Goal: Information Seeking & Learning: Learn about a topic

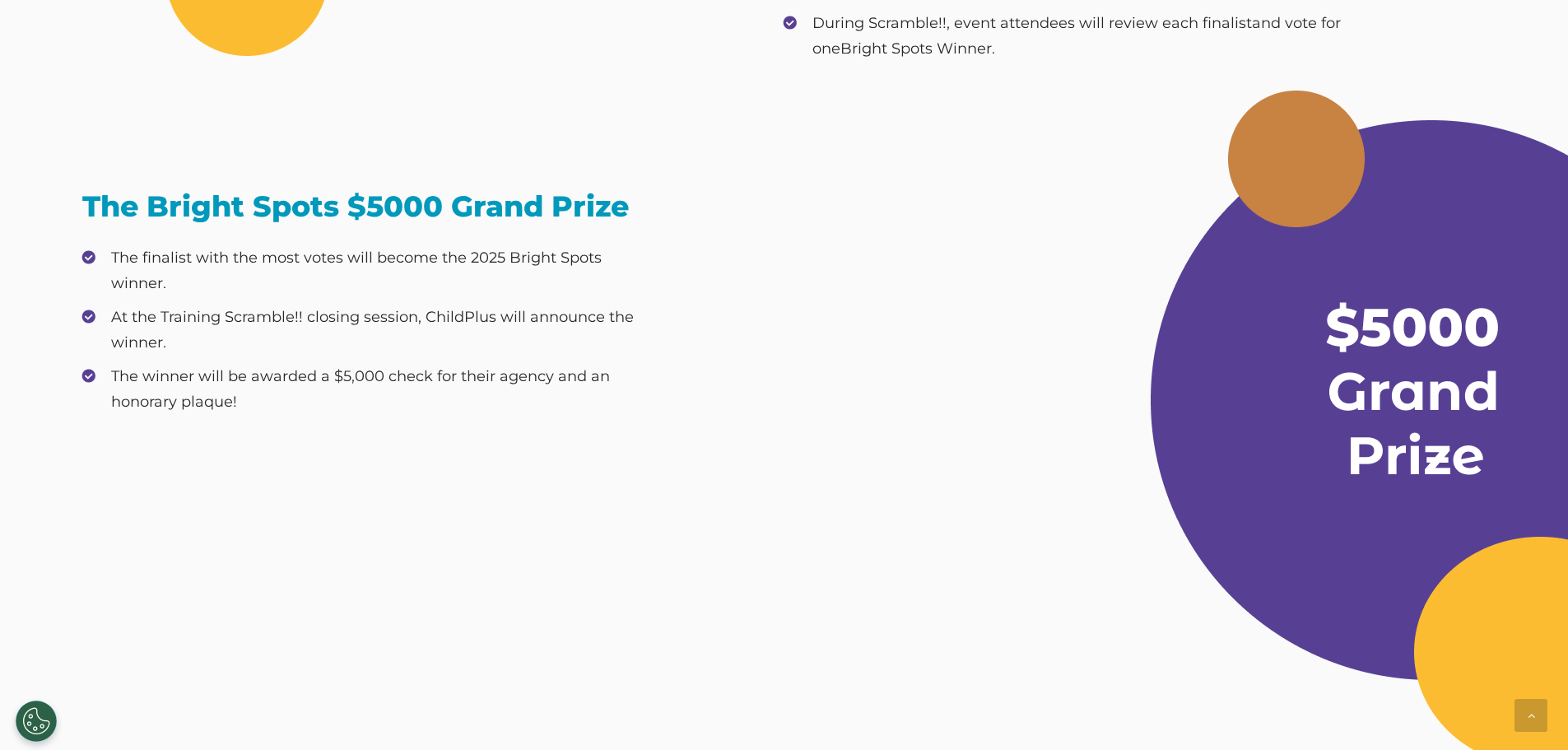
scroll to position [1138, 0]
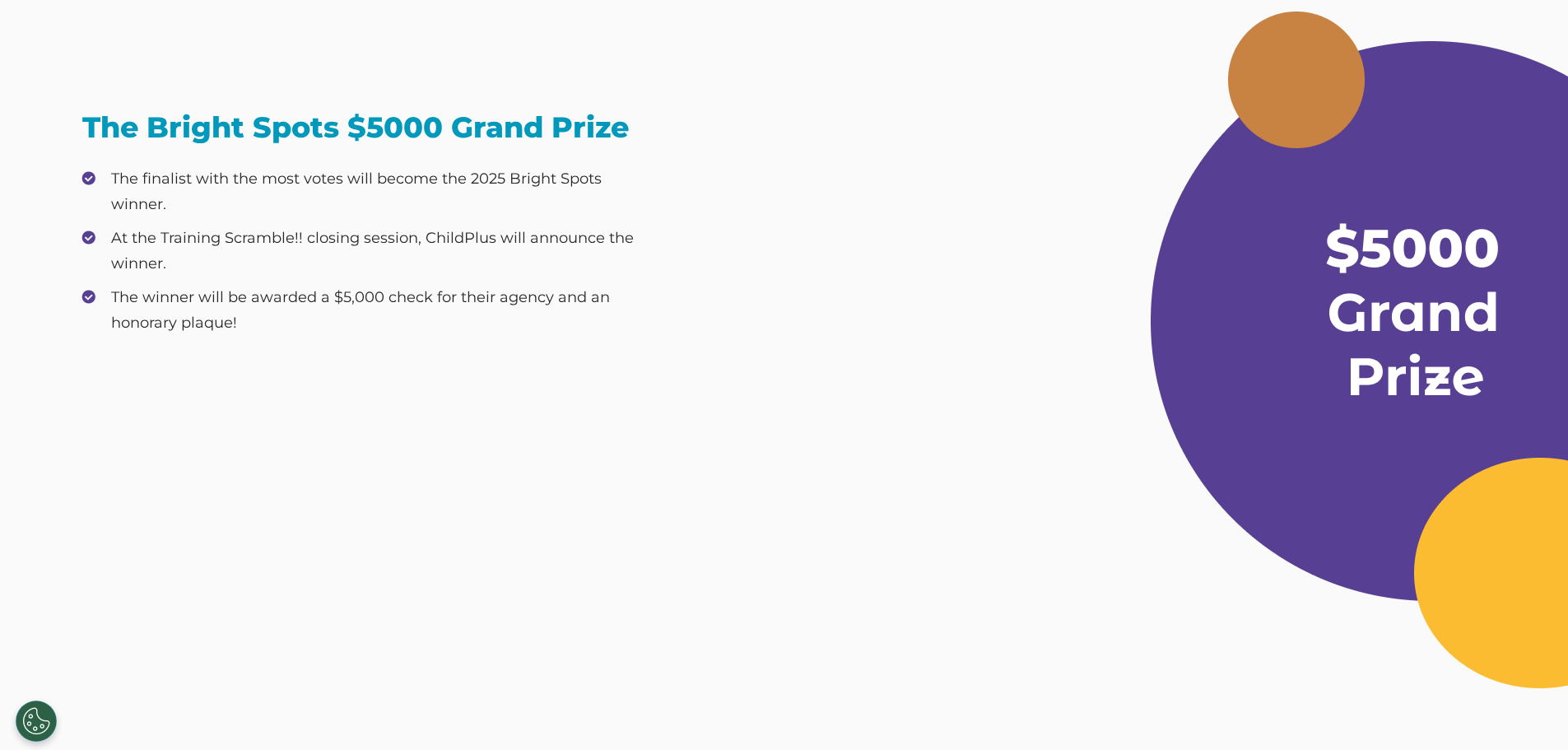
scroll to position [1138, 0]
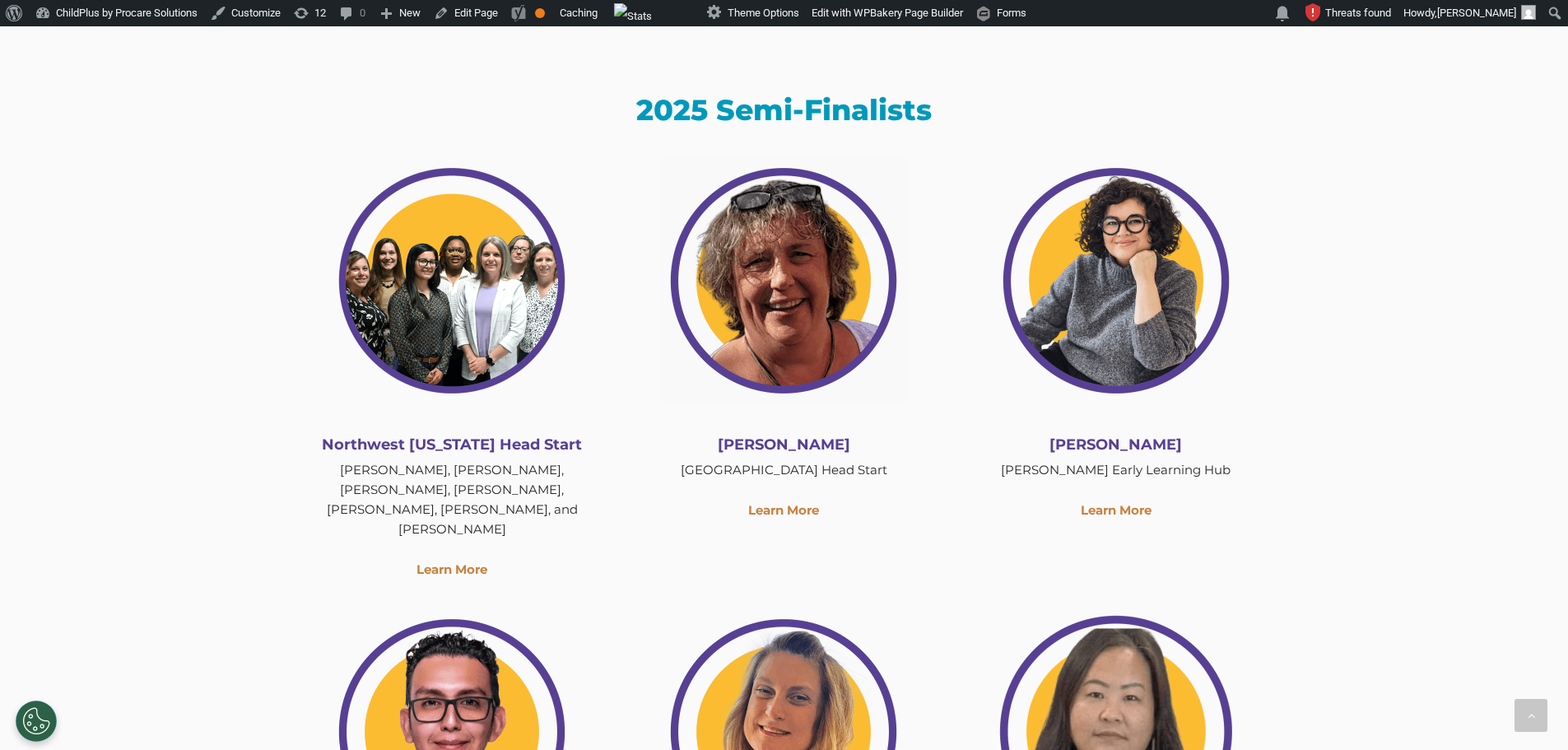
scroll to position [1937, 0]
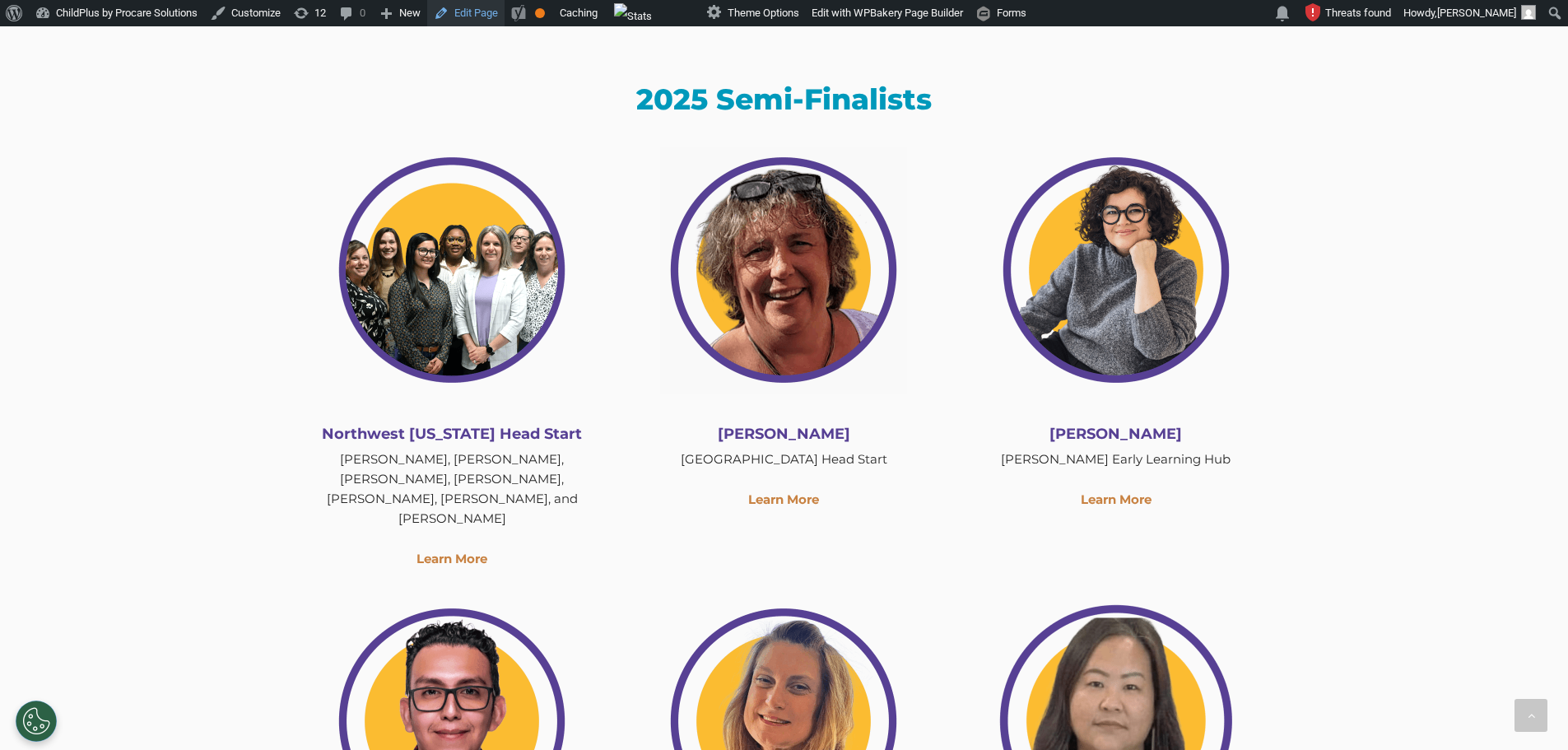
click at [478, 21] on link "Edit Page" at bounding box center [465, 13] width 78 height 27
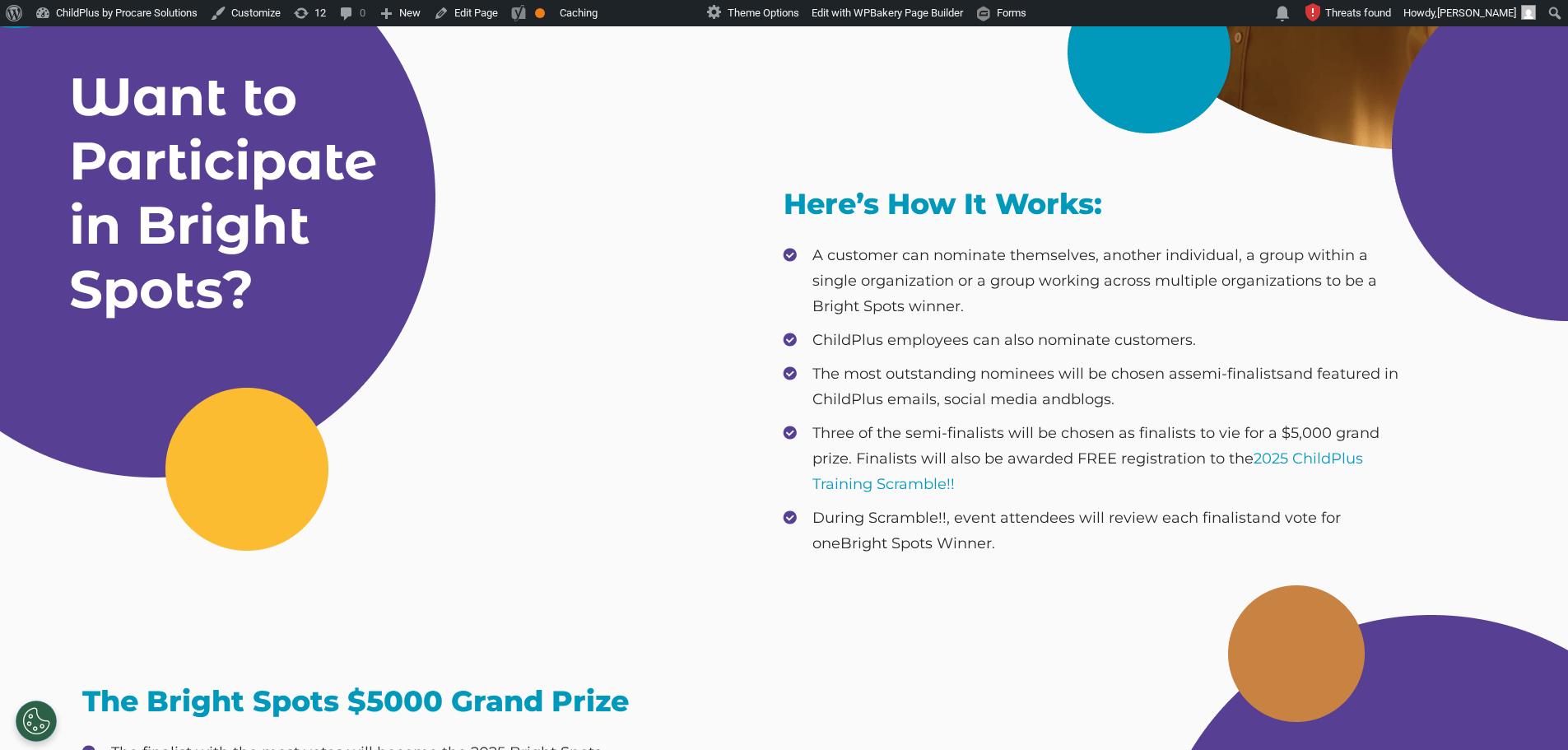
scroll to position [682, 0]
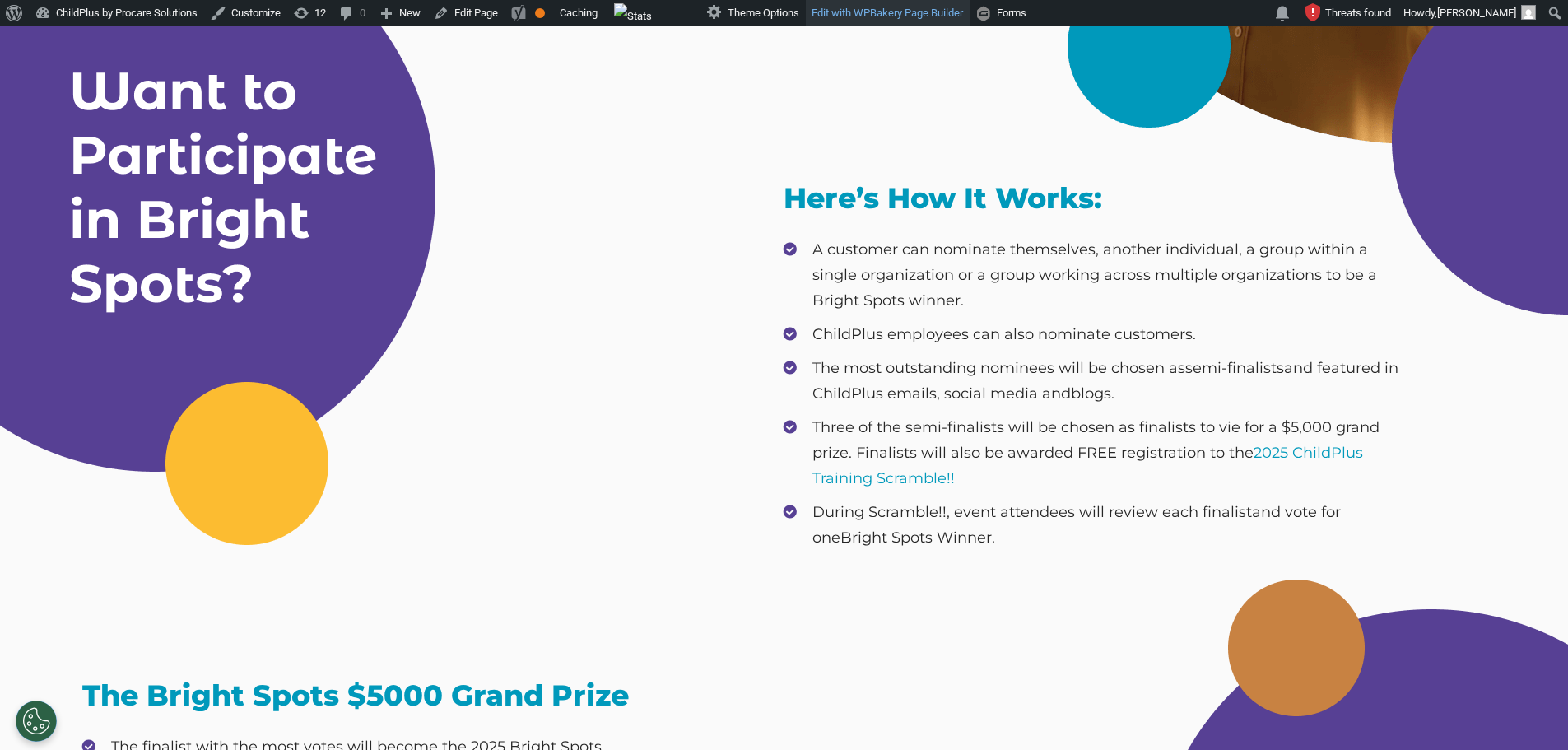
click at [945, 16] on link "Edit with WPBakery Page Builder" at bounding box center [888, 13] width 164 height 27
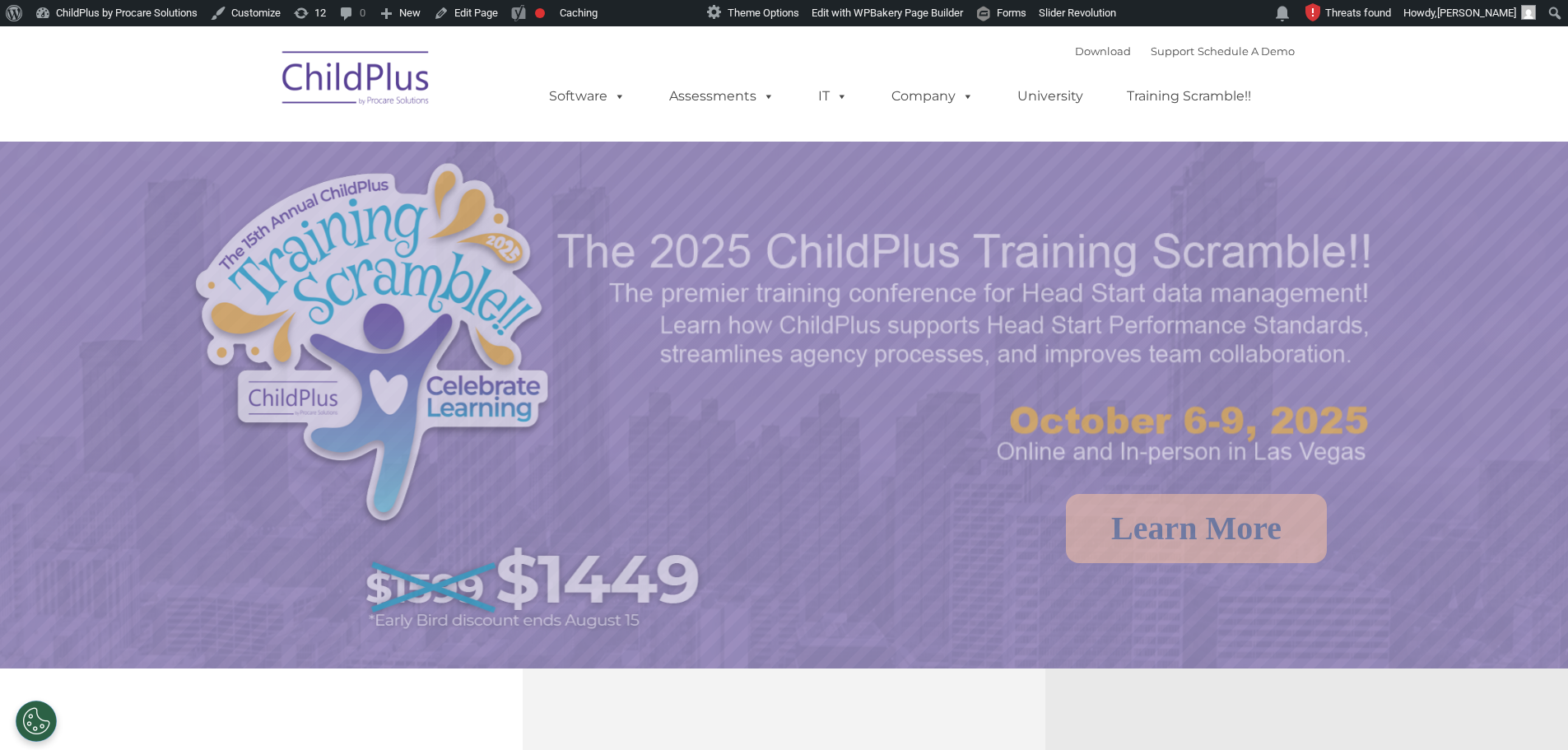
select select "MEDIUM"
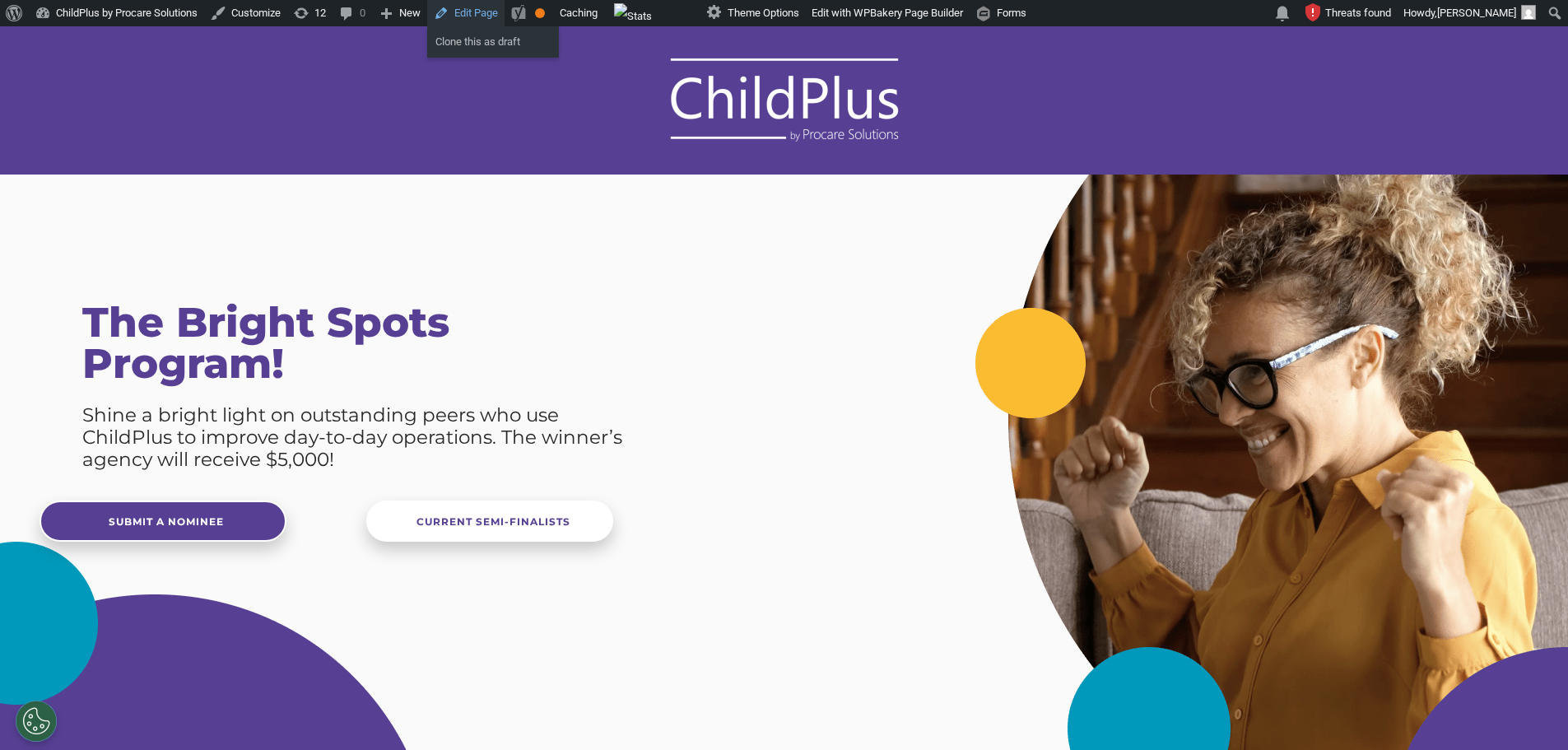
click at [474, 17] on link "Edit Page" at bounding box center [465, 13] width 78 height 27
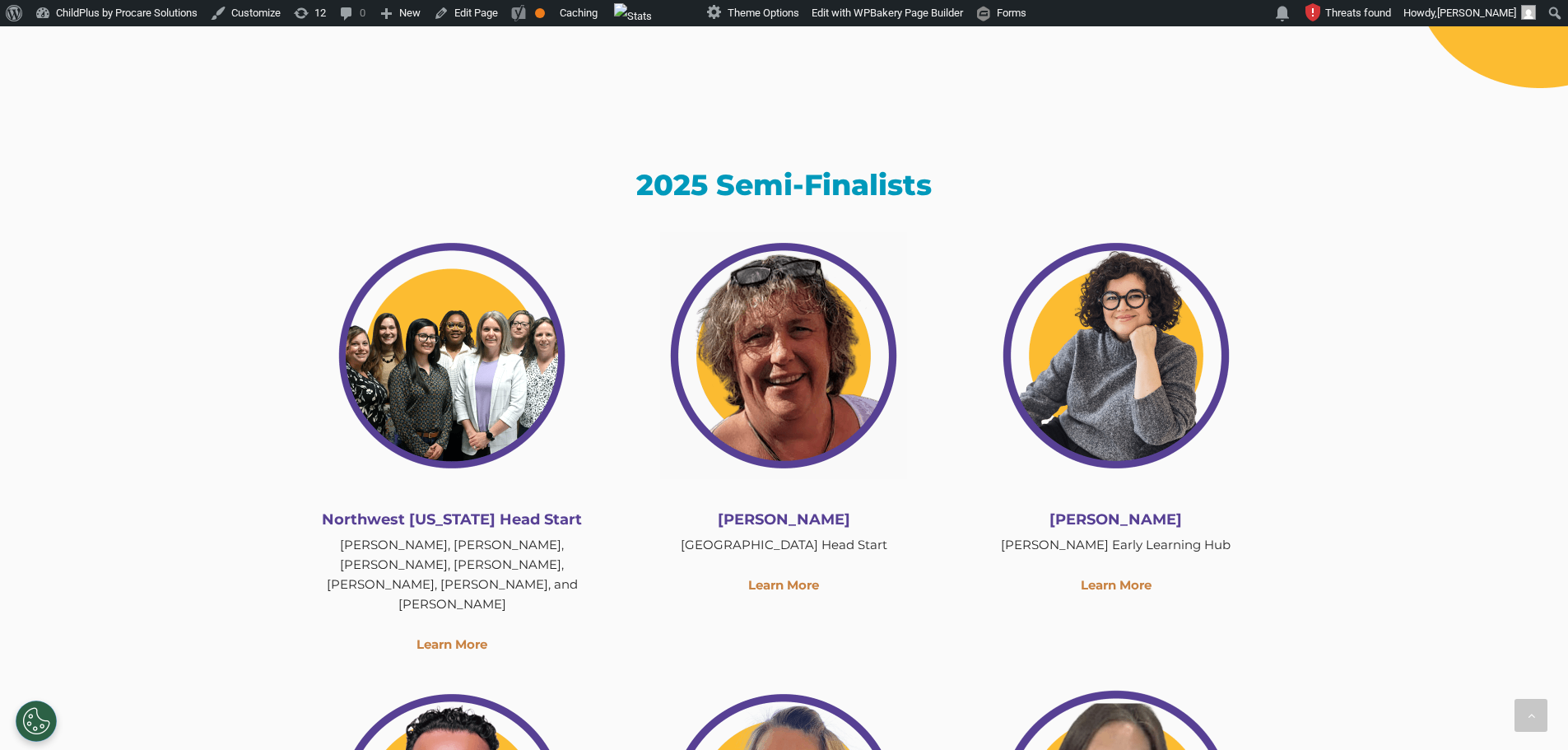
scroll to position [1951, 0]
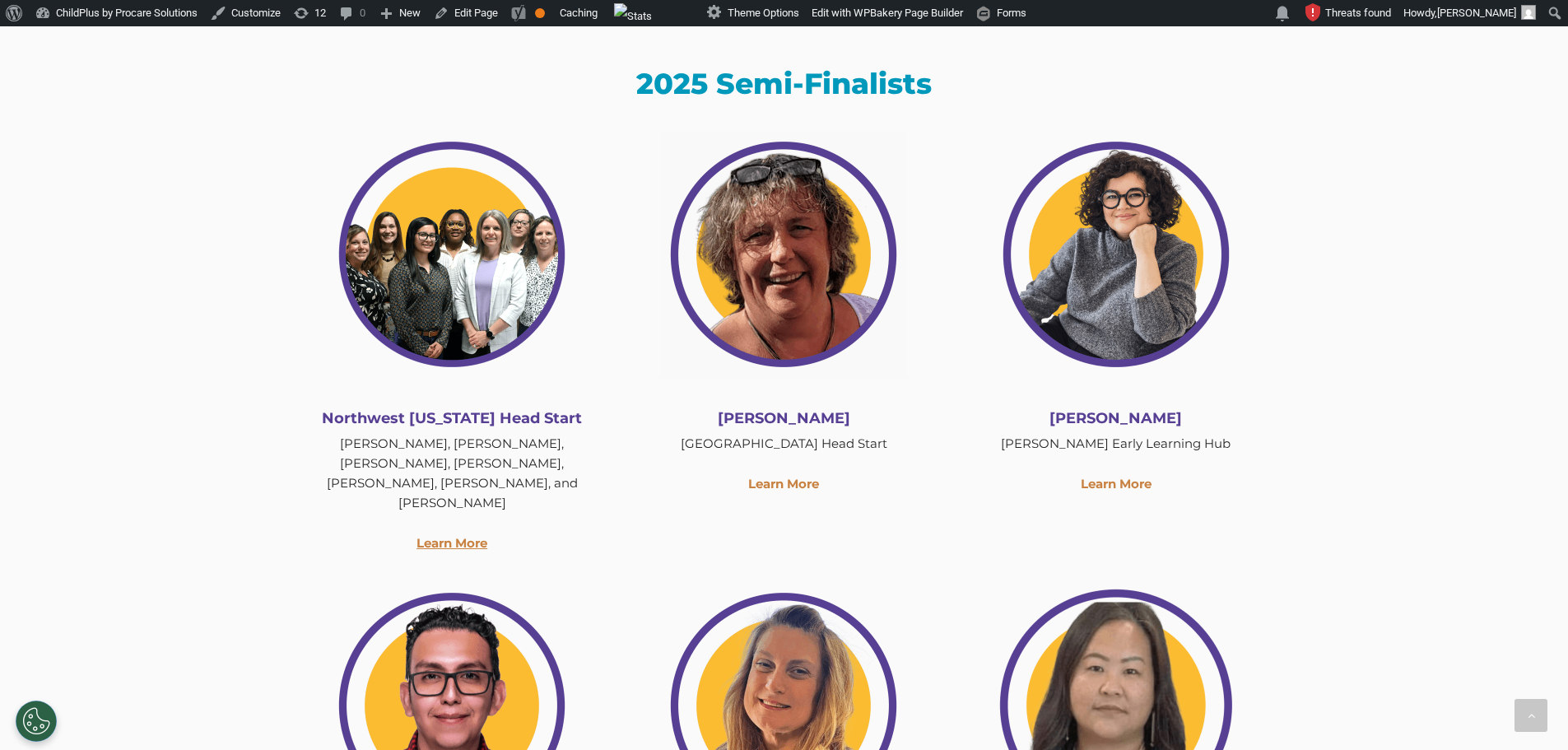
click at [442, 535] on link "Learn More" at bounding box center [452, 543] width 71 height 16
drag, startPoint x: 363, startPoint y: 420, endPoint x: 468, endPoint y: 418, distance: 105.0
click at [468, 418] on span "Northwest Arkansas Head Start" at bounding box center [452, 418] width 260 height 18
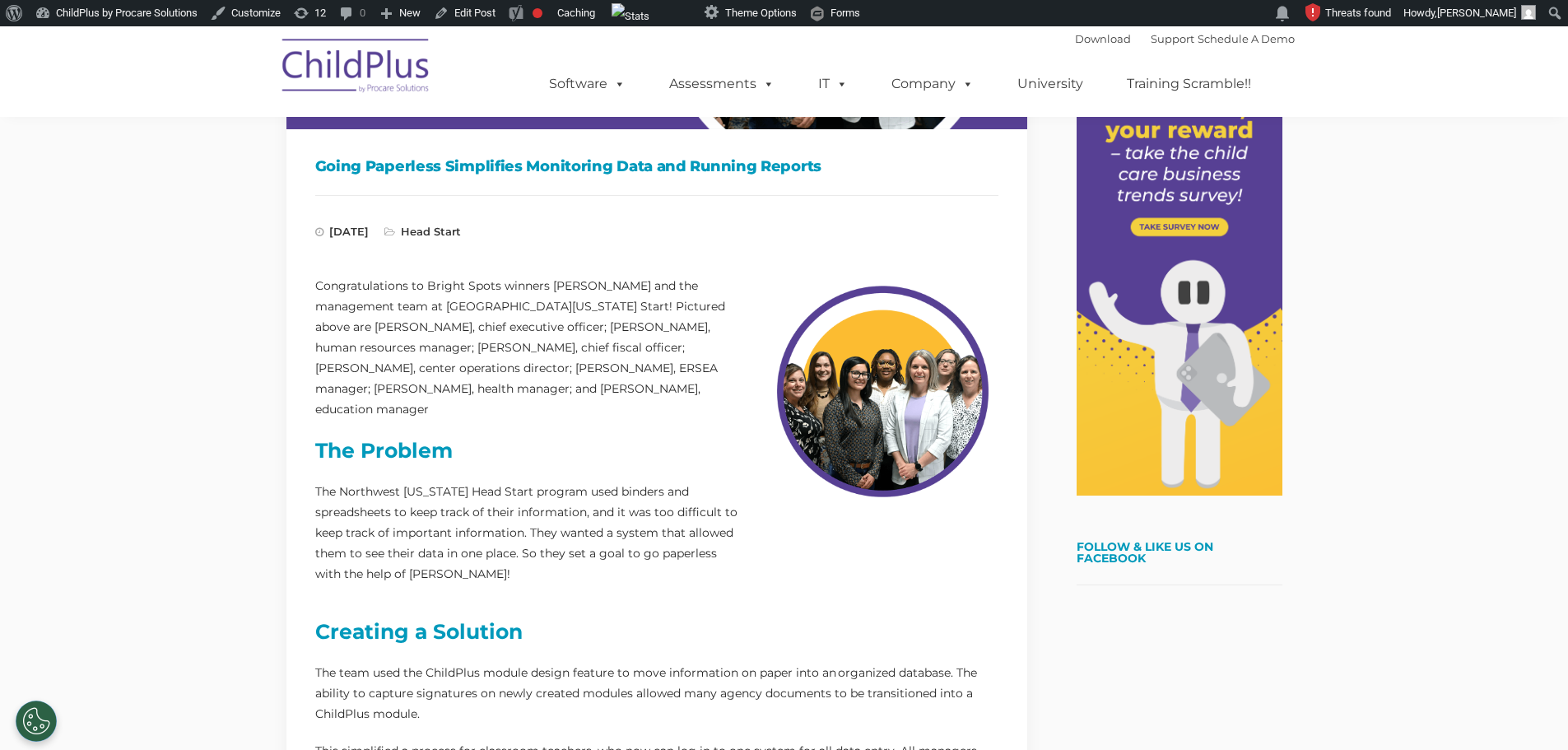
scroll to position [247, 0]
